Goal: Information Seeking & Learning: Find specific fact

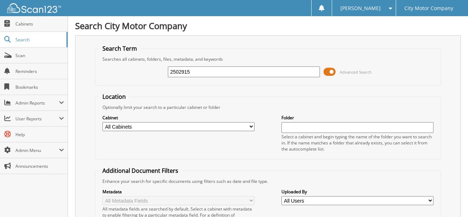
type input "2502915"
click at [207, 73] on input "2502915" at bounding box center [244, 71] width 152 height 11
type input "2915"
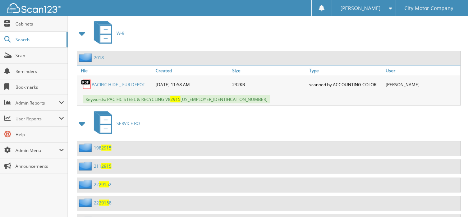
scroll to position [2815, 0]
